Goal: Task Accomplishment & Management: Use online tool/utility

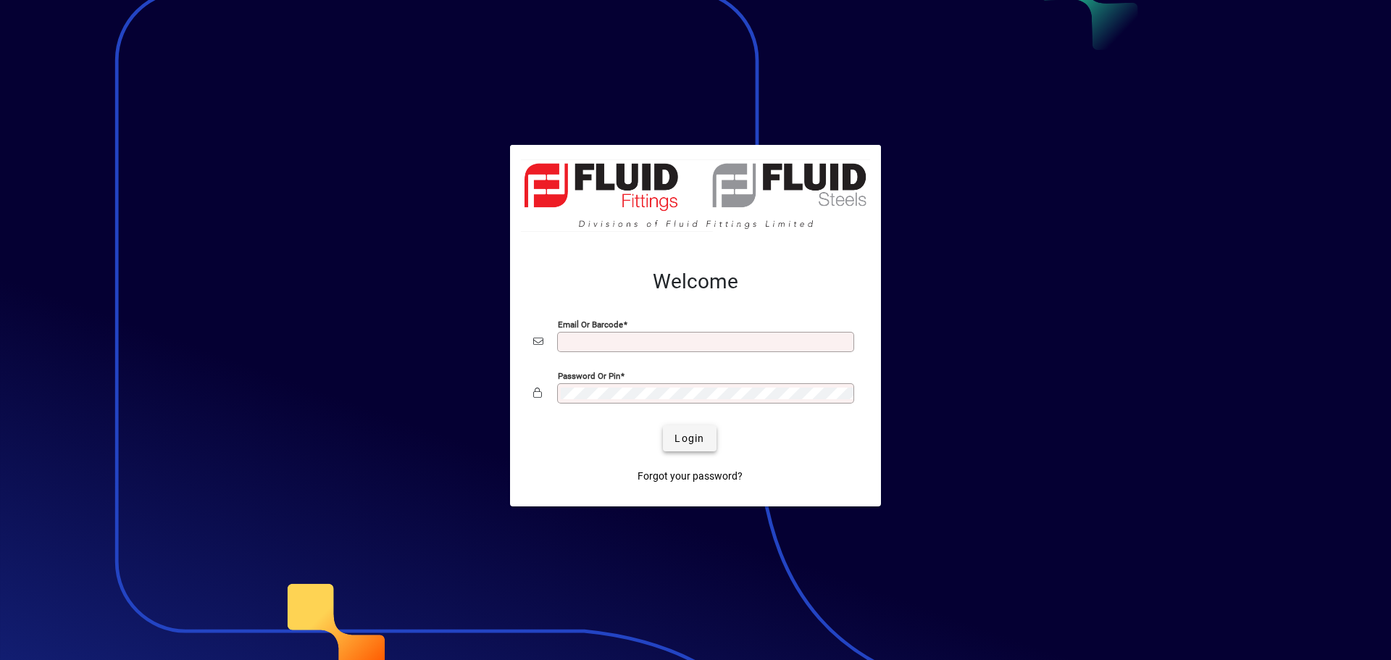
type input "**********"
click at [684, 432] on span "Login" at bounding box center [689, 438] width 30 height 15
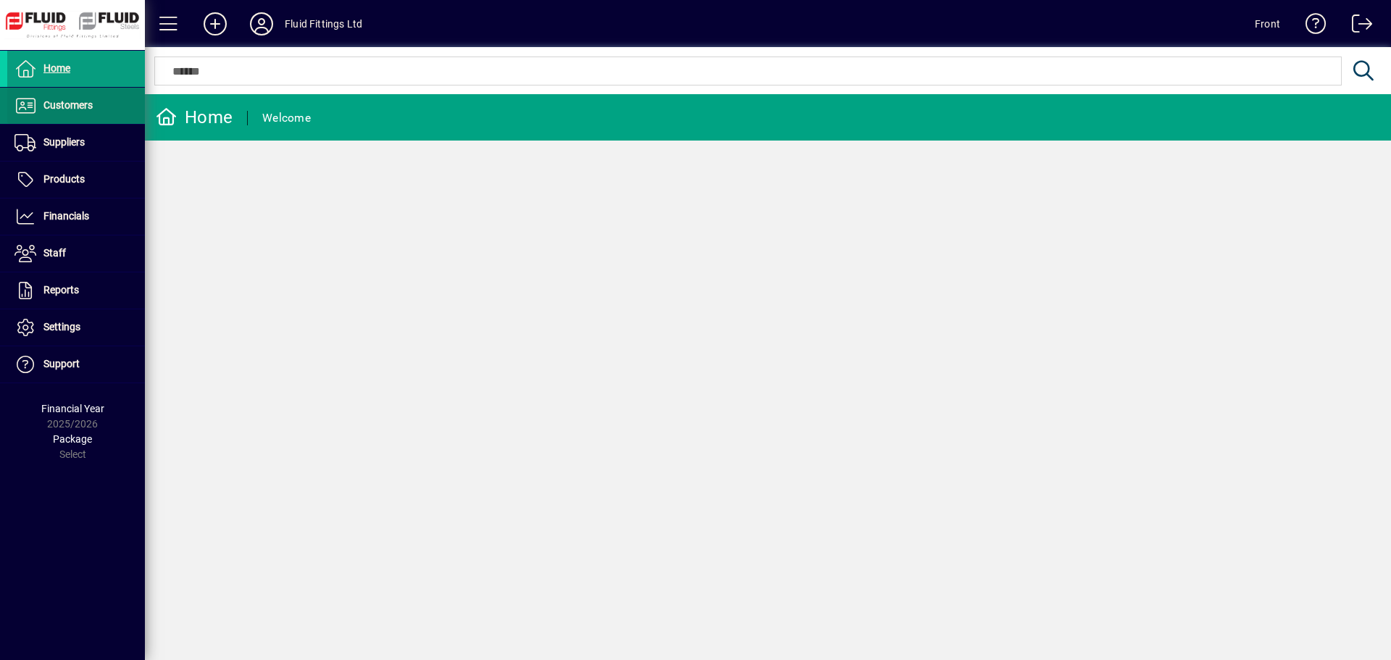
click at [59, 104] on span "Customers" at bounding box center [67, 105] width 49 height 12
